Goal: Task Accomplishment & Management: Complete application form

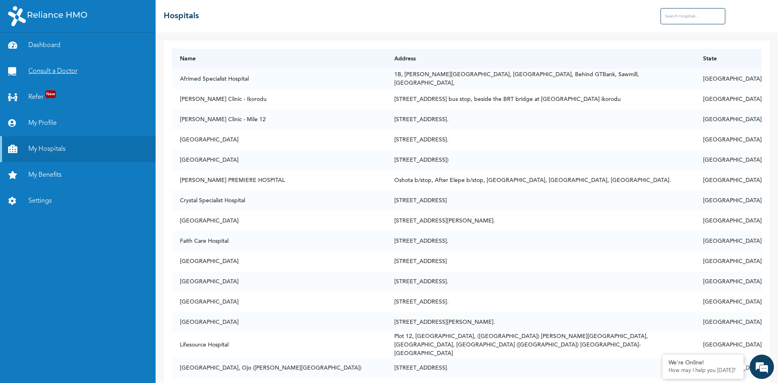
scroll to position [1773, 0]
click at [42, 120] on link "My Profile" at bounding box center [78, 123] width 156 height 26
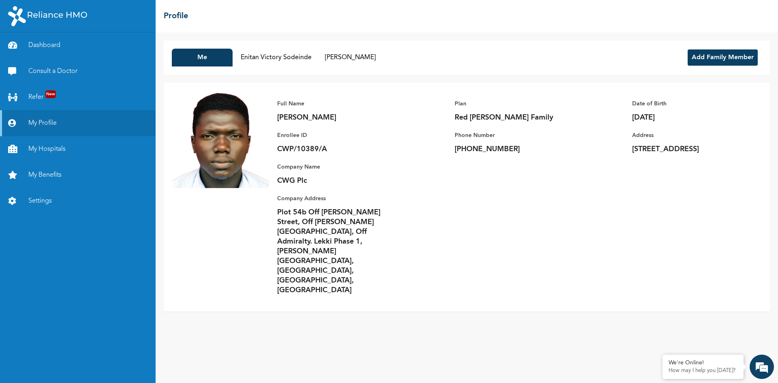
click at [724, 57] on button "Add Family Member" at bounding box center [723, 57] width 70 height 16
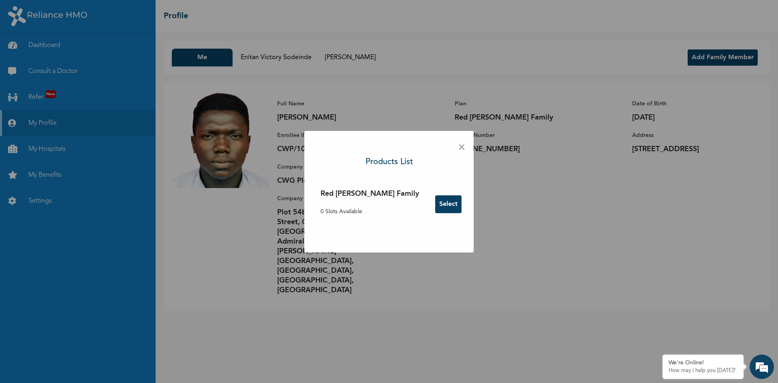
click at [435, 206] on button "Select" at bounding box center [448, 204] width 26 height 18
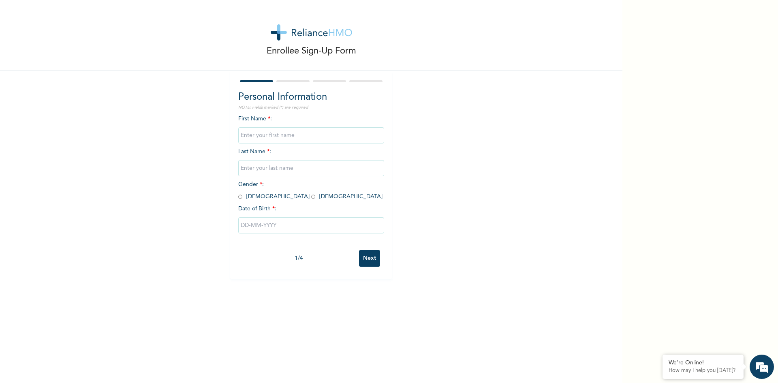
click at [273, 134] on input "text" at bounding box center [311, 135] width 146 height 16
click at [171, 99] on div "Enrollee Sign-Up Form Personal Information NOTE: Fields marked (*) are required…" at bounding box center [311, 139] width 623 height 279
click at [255, 169] on input "text" at bounding box center [311, 168] width 146 height 16
click at [191, 209] on div "Enrollee Sign-Up Form Personal Information NOTE: Fields marked (*) are required…" at bounding box center [311, 139] width 623 height 279
click at [311, 193] on input "radio" at bounding box center [313, 197] width 4 height 8
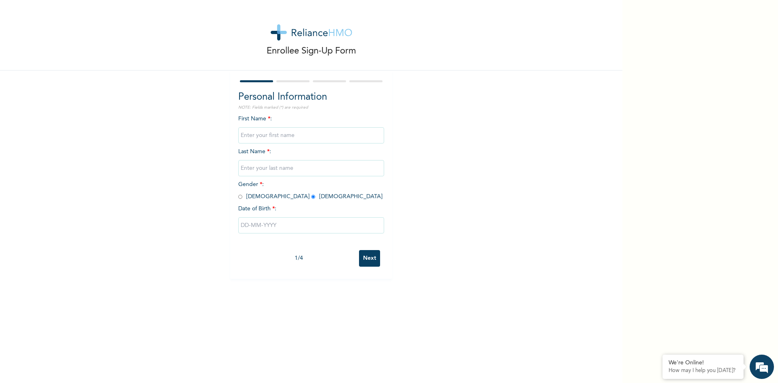
radio input "true"
